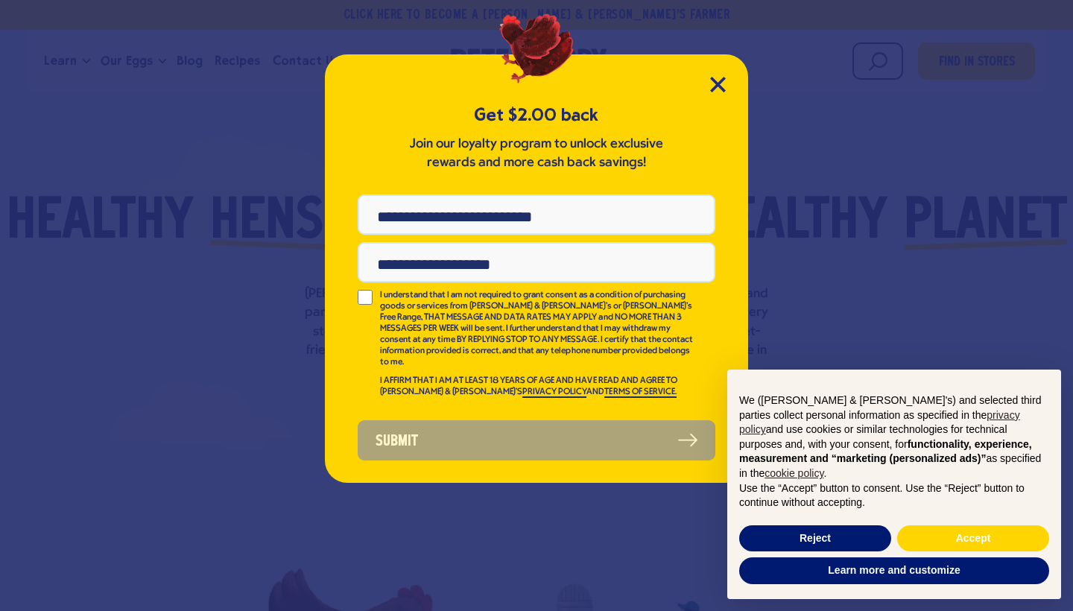
click at [705, 82] on div "Get $2.00 back Join our loyalty program to unlock exclusive rewards and more ca…" at bounding box center [536, 268] width 423 height 429
click at [719, 79] on icon "Close Modal" at bounding box center [718, 85] width 16 height 16
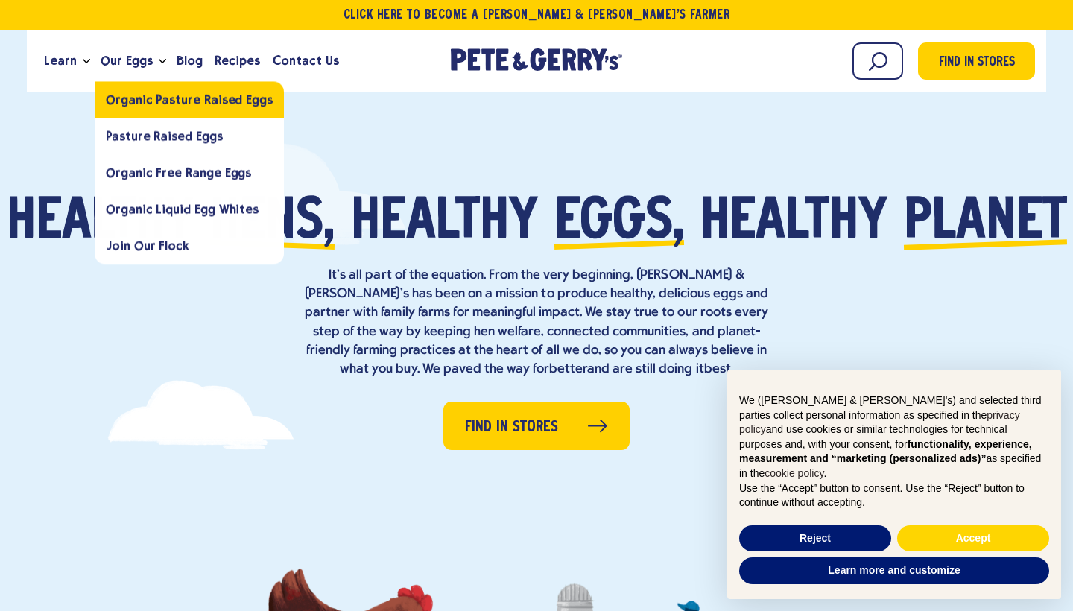
click at [163, 95] on span "Organic Pasture Raised Eggs" at bounding box center [189, 99] width 167 height 14
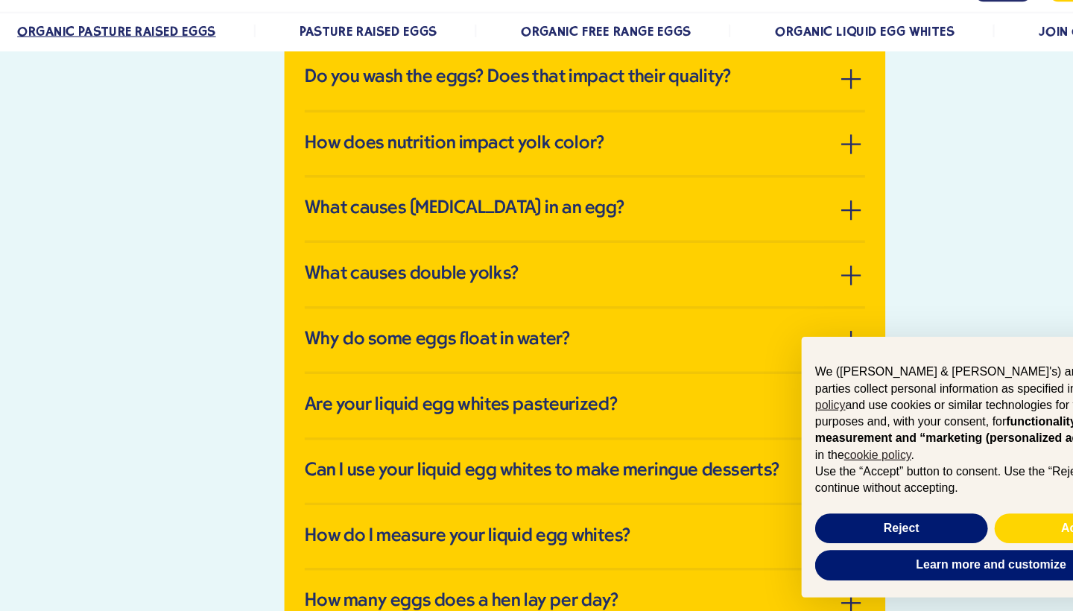
scroll to position [3336, 0]
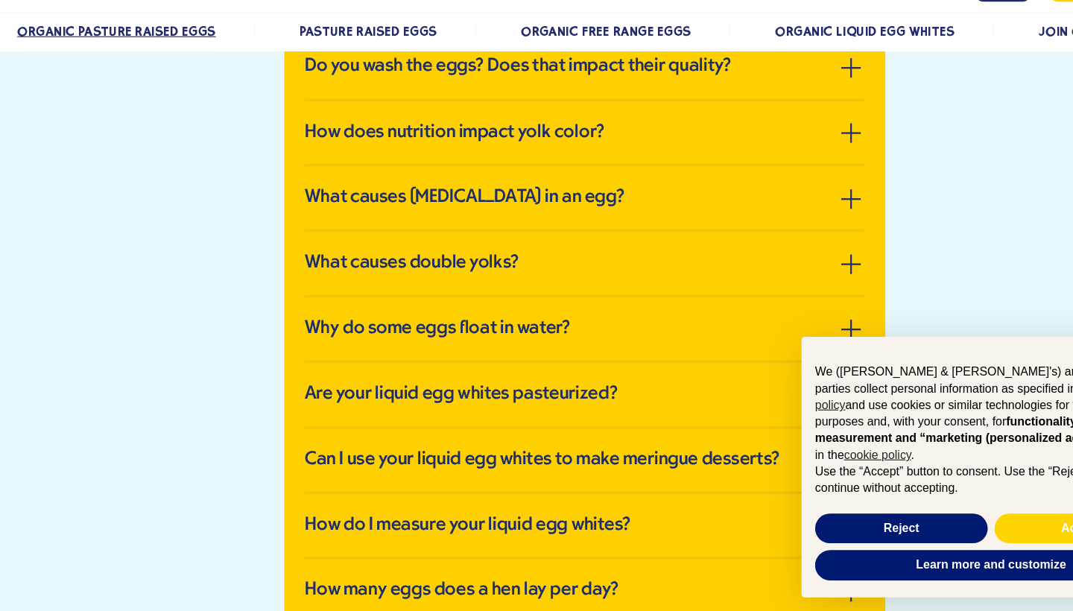
click at [568, 162] on li "Do you wash the eggs? Does that impact their quality? Due to FDA regulations an…" at bounding box center [536, 132] width 493 height 57
click at [596, 142] on h3 "Do you wash the eggs? Does that impact their quality?" at bounding box center [478, 131] width 376 height 19
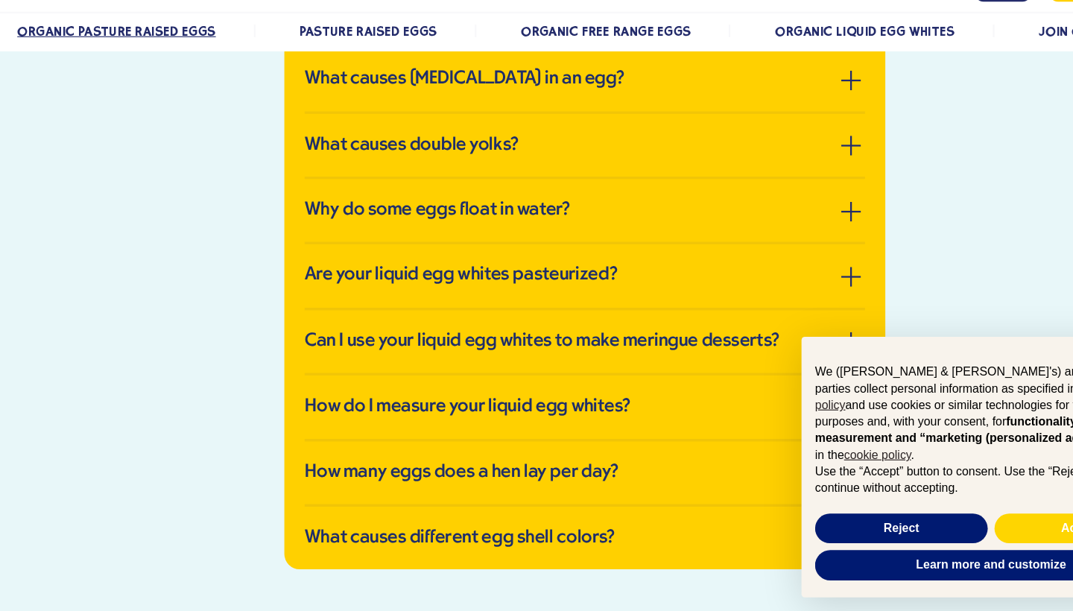
scroll to position [3293, 0]
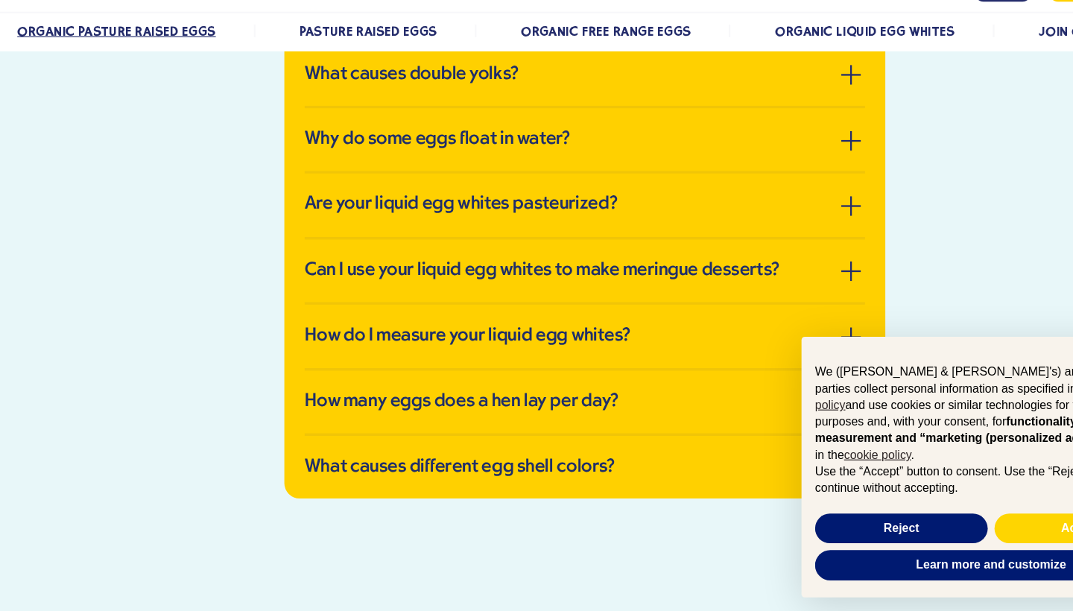
click at [699, 110] on li "What causes blood spots in an egg? Blood spots are caused by the rupture of a b…" at bounding box center [536, 81] width 493 height 57
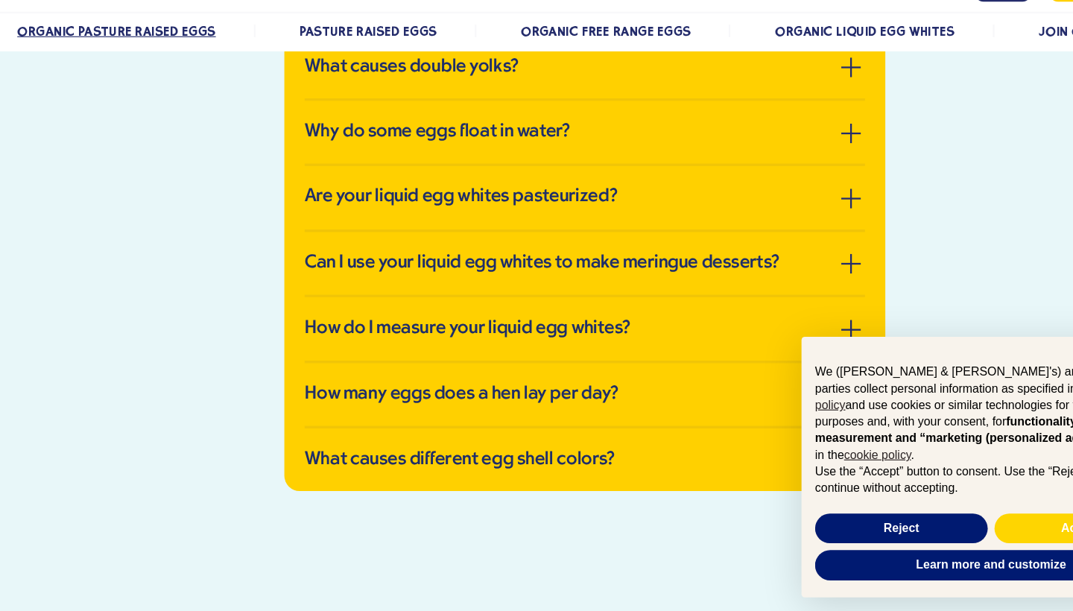
click at [704, 104] on li "What causes blood spots in an egg? Blood spots are caused by the rupture of a b…" at bounding box center [536, 74] width 493 height 57
click at [763, 171] on div "OUR EGGS Should I eat eggs past the best before date? The best course of action…" at bounding box center [536, 85] width 529 height 839
click at [763, 83] on button "button" at bounding box center [771, 74] width 17 height 17
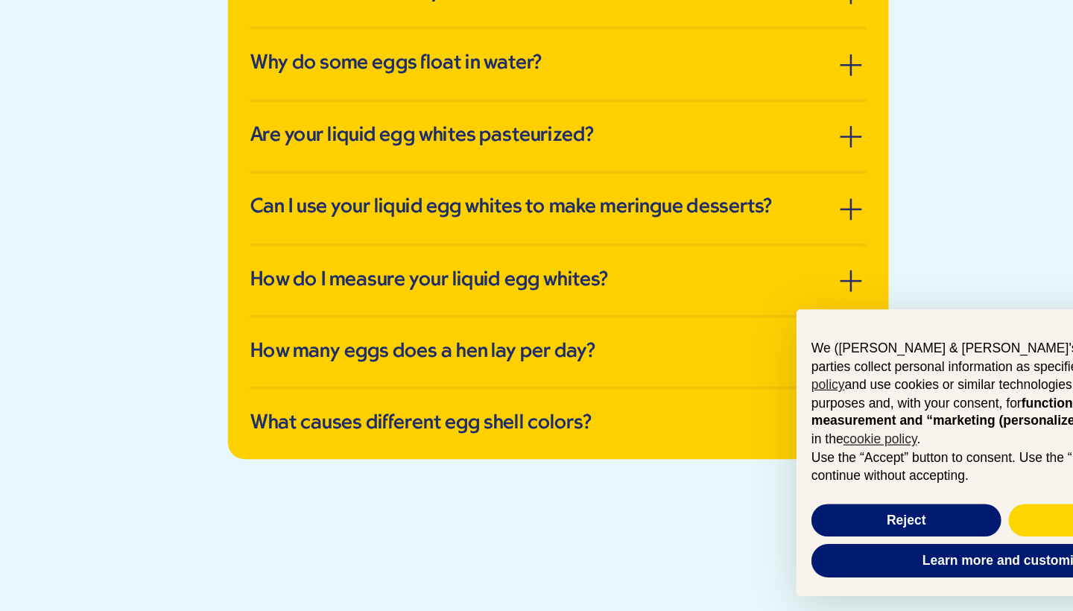
scroll to position [3505, 0]
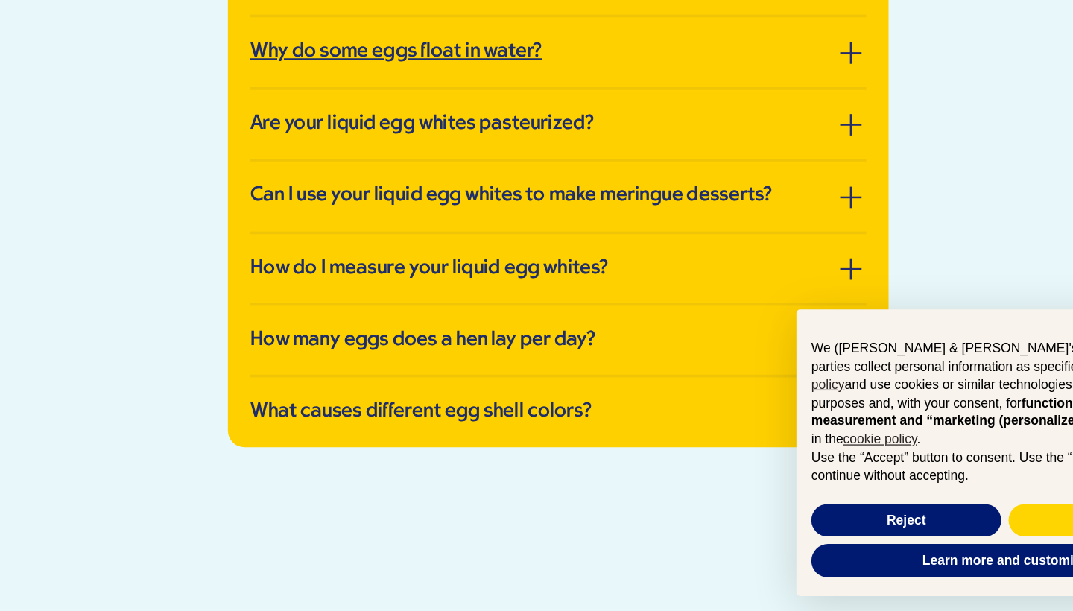
click at [461, 173] on link "Why do some eggs float in water?" at bounding box center [536, 163] width 493 height 19
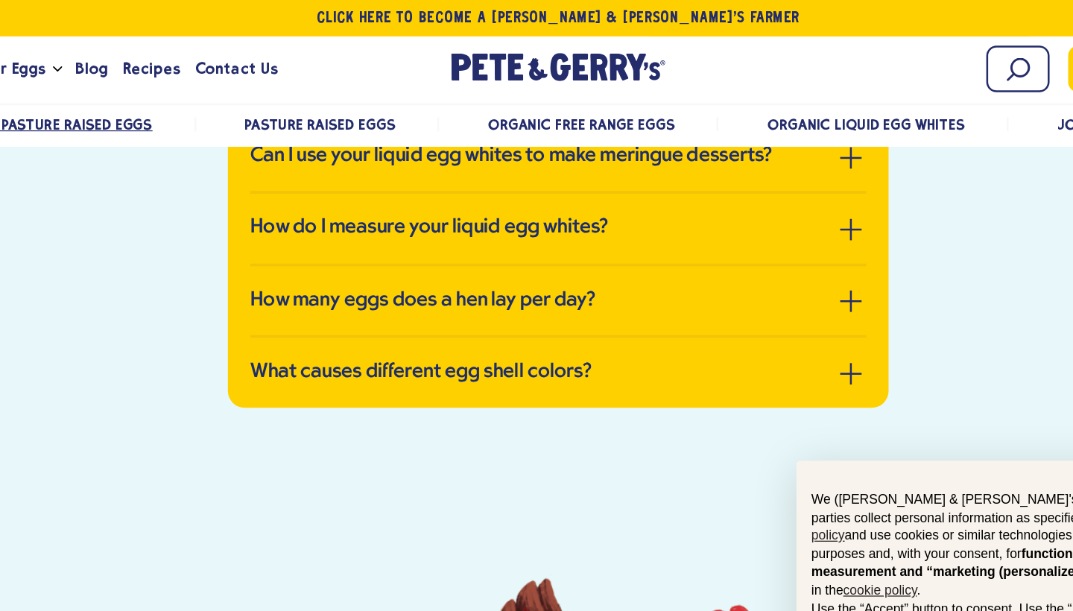
scroll to position [3450, 0]
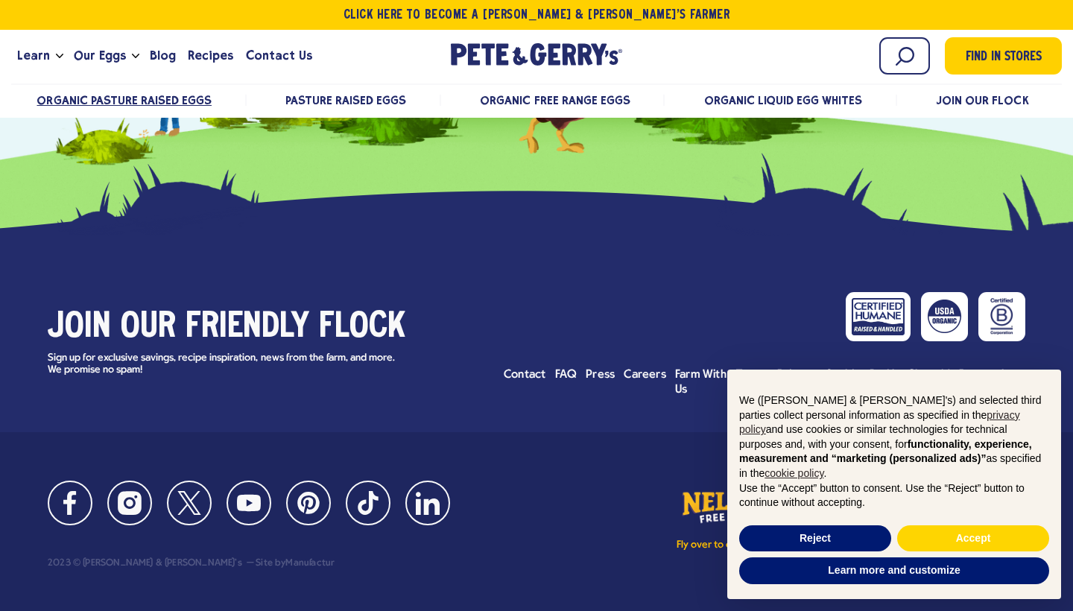
scroll to position [4066, 0]
click at [564, 381] on span "FAQ" at bounding box center [566, 375] width 22 height 12
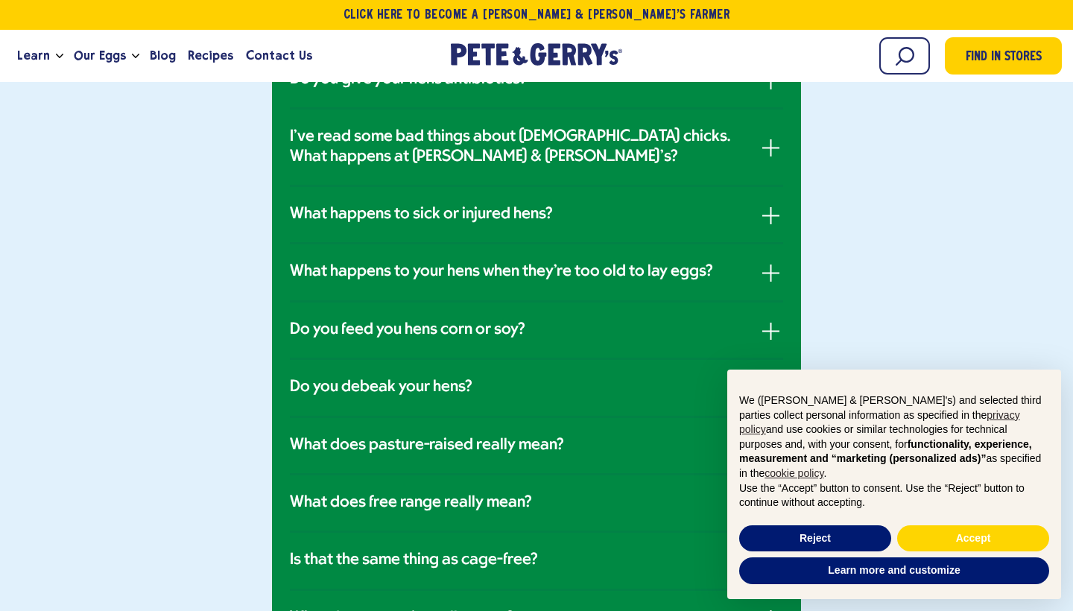
scroll to position [1036, 0]
click at [449, 338] on li "Do you feed you hens corn or soy? While our hens are Certified Humane and thus …" at bounding box center [536, 330] width 493 height 57
click at [455, 330] on h3 "Do you feed you hens corn or soy?" at bounding box center [408, 329] width 236 height 19
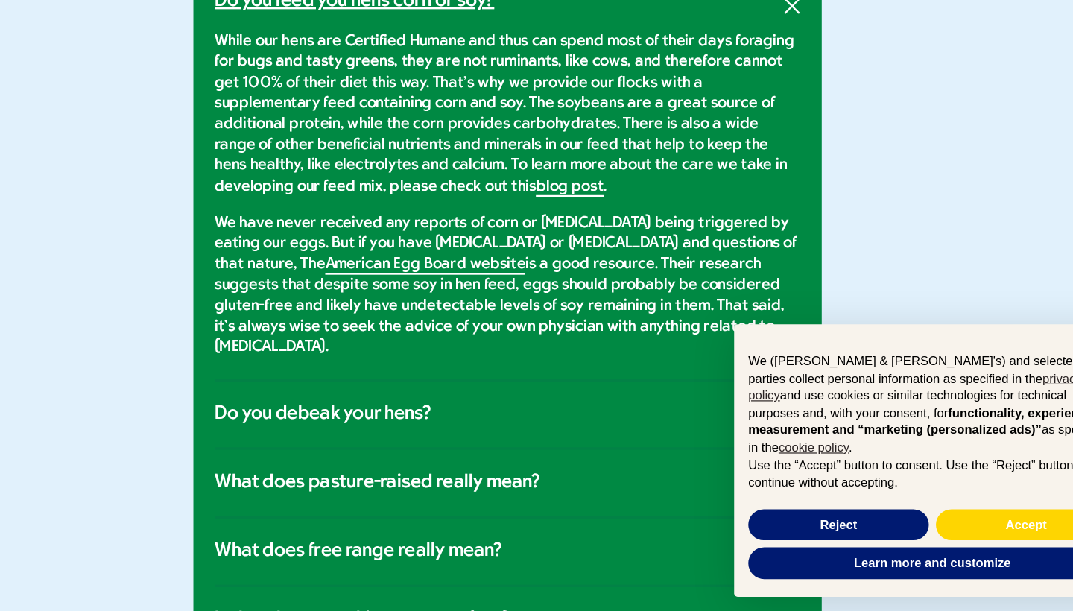
scroll to position [1154, 0]
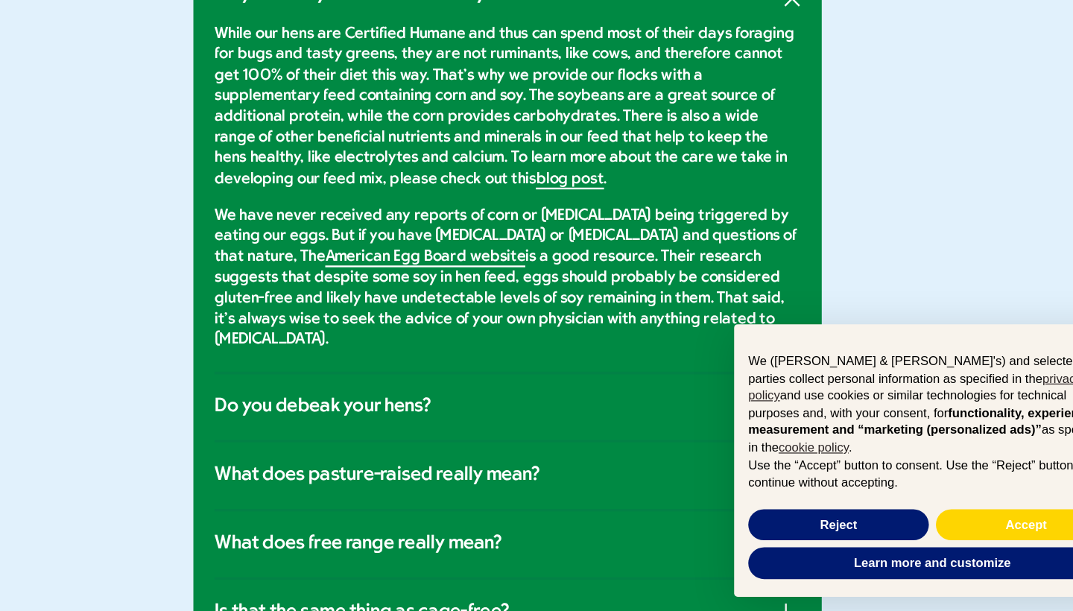
click at [561, 241] on link "blog post" at bounding box center [589, 249] width 57 height 16
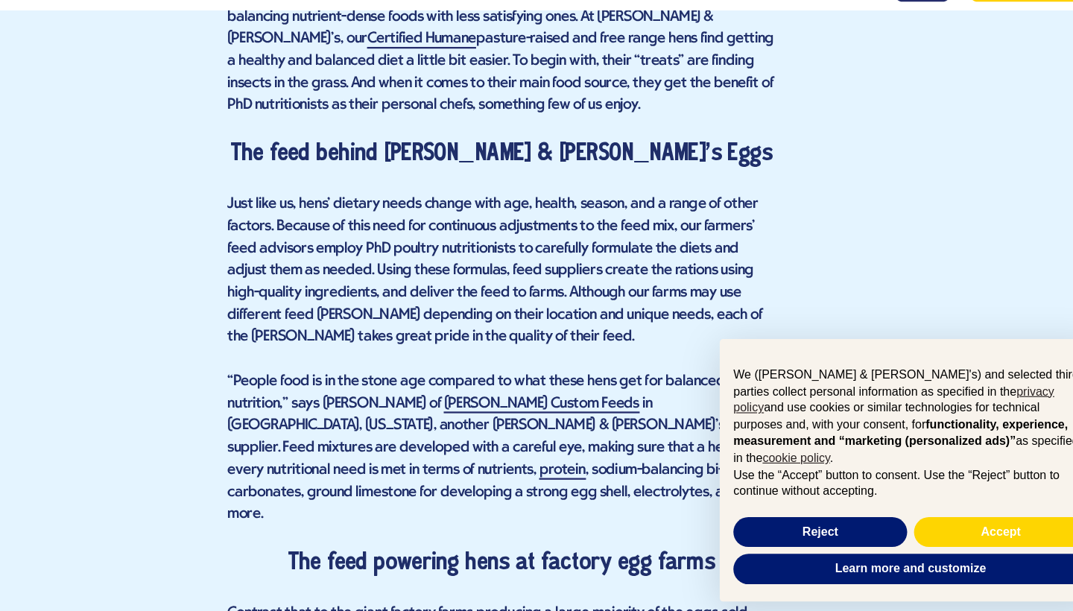
scroll to position [1101, 0]
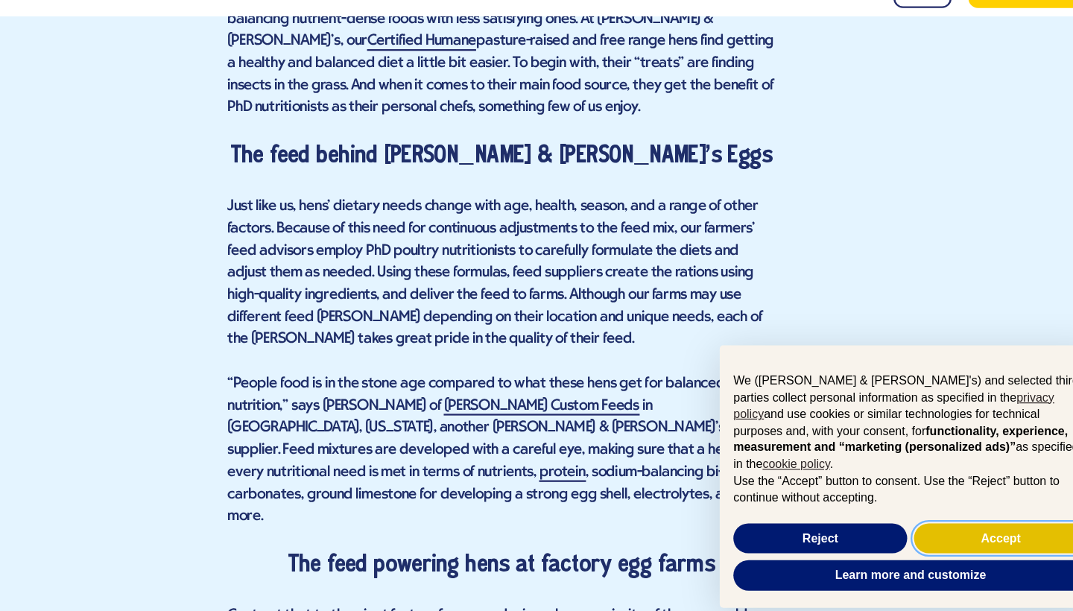
click at [897, 525] on button "Accept" at bounding box center [973, 538] width 152 height 27
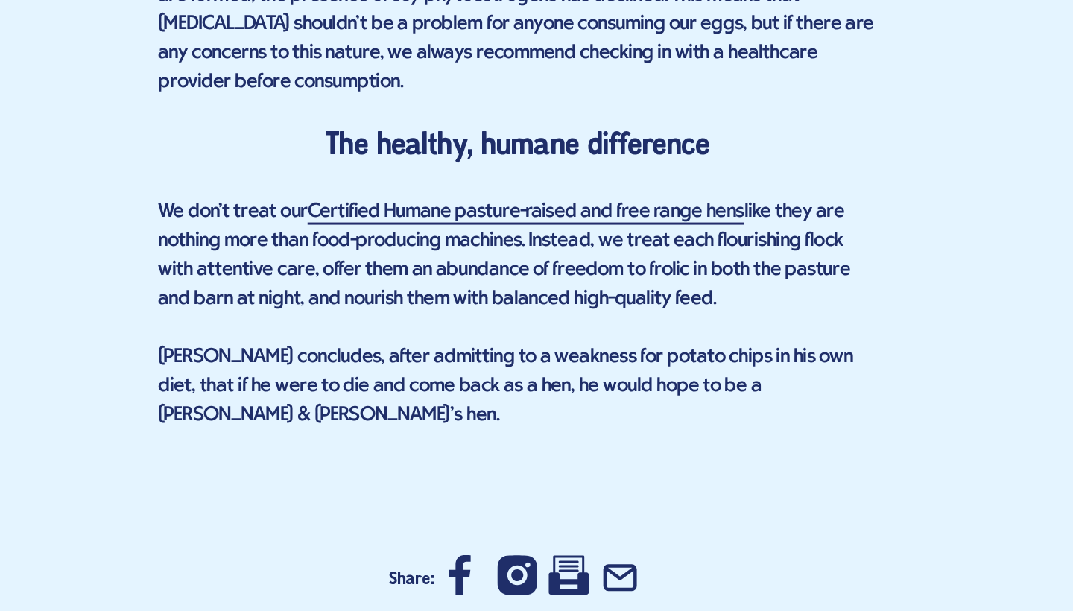
scroll to position [2200, 0]
